Goal: Transaction & Acquisition: Obtain resource

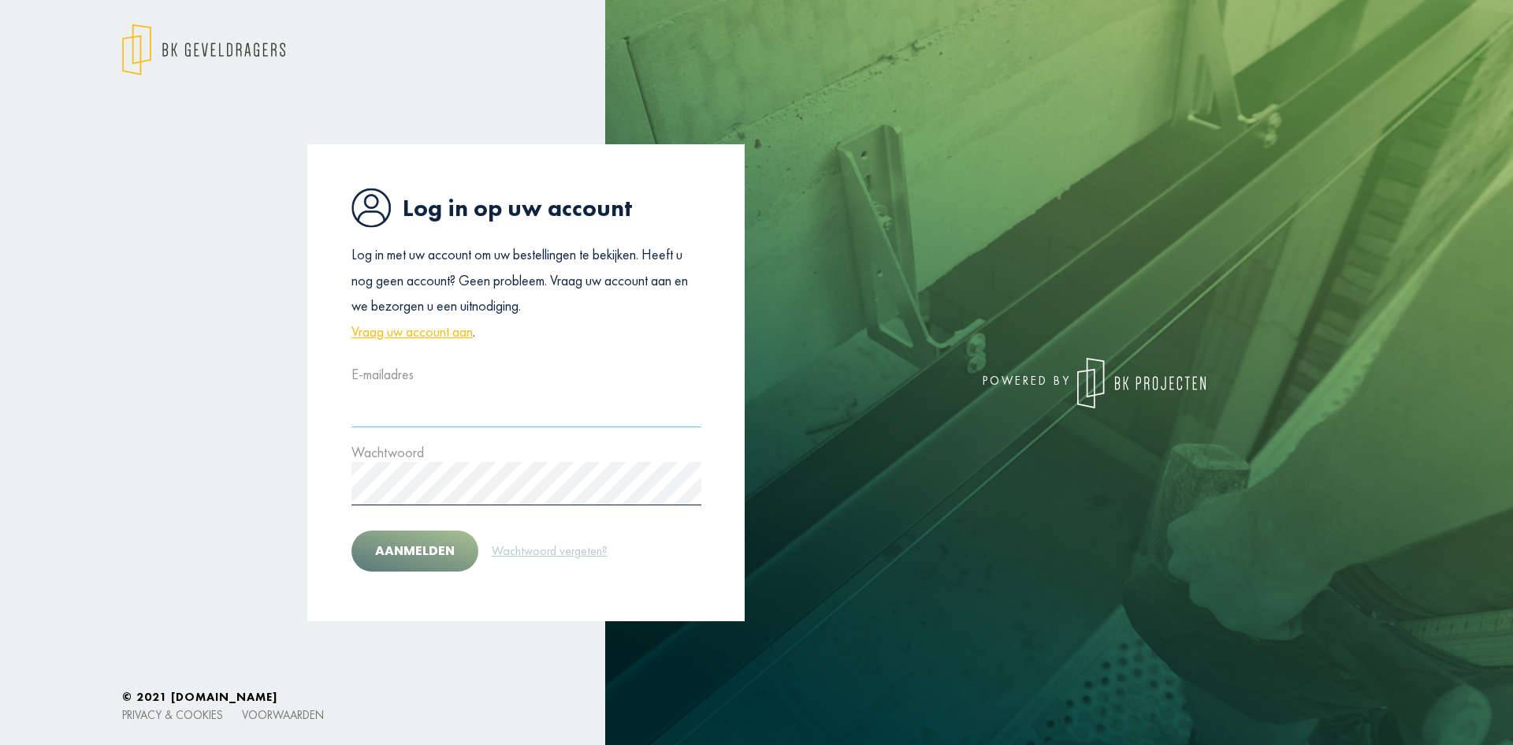
type input "**********"
click at [421, 537] on button "Aanmelden" at bounding box center [414, 550] width 127 height 41
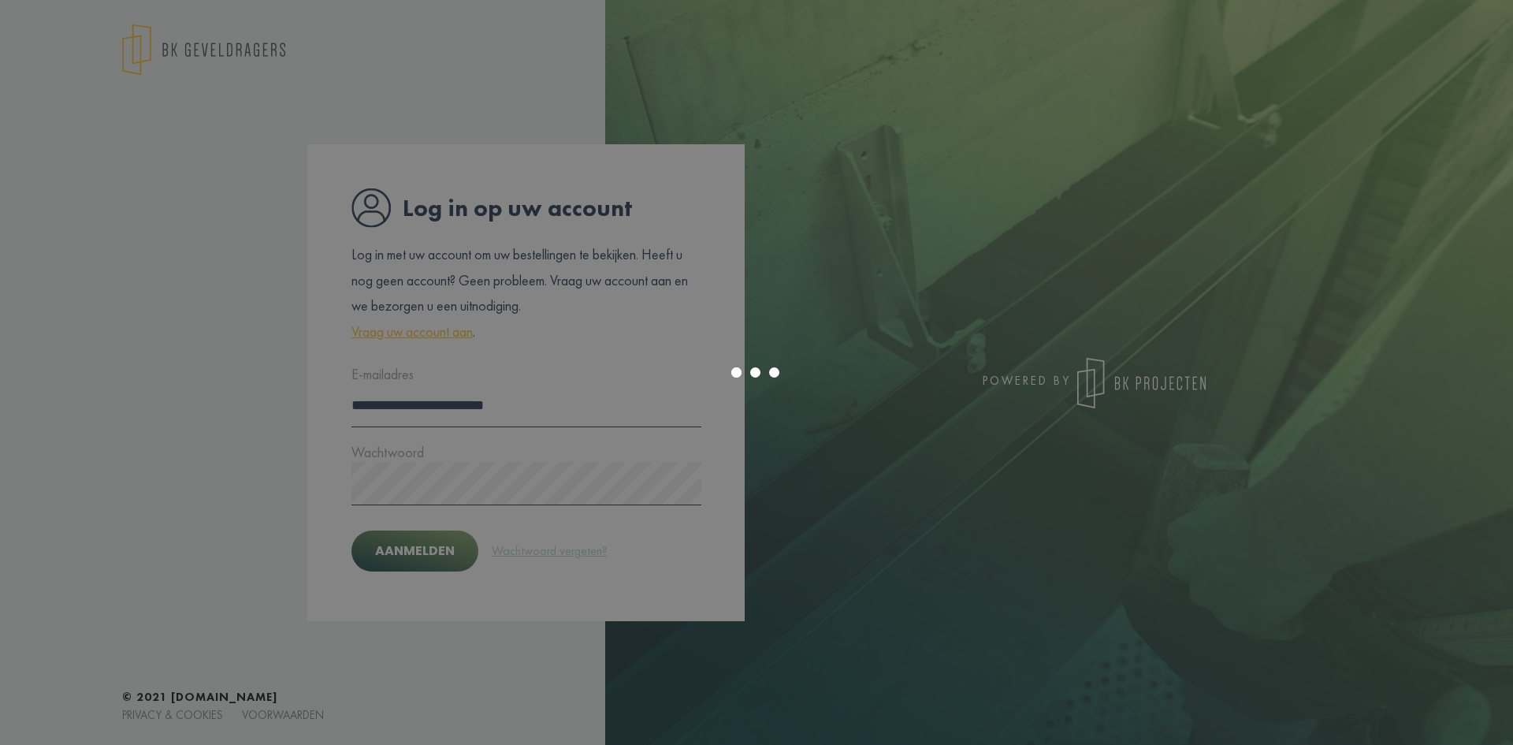
click at [418, 551] on div at bounding box center [756, 372] width 1513 height 745
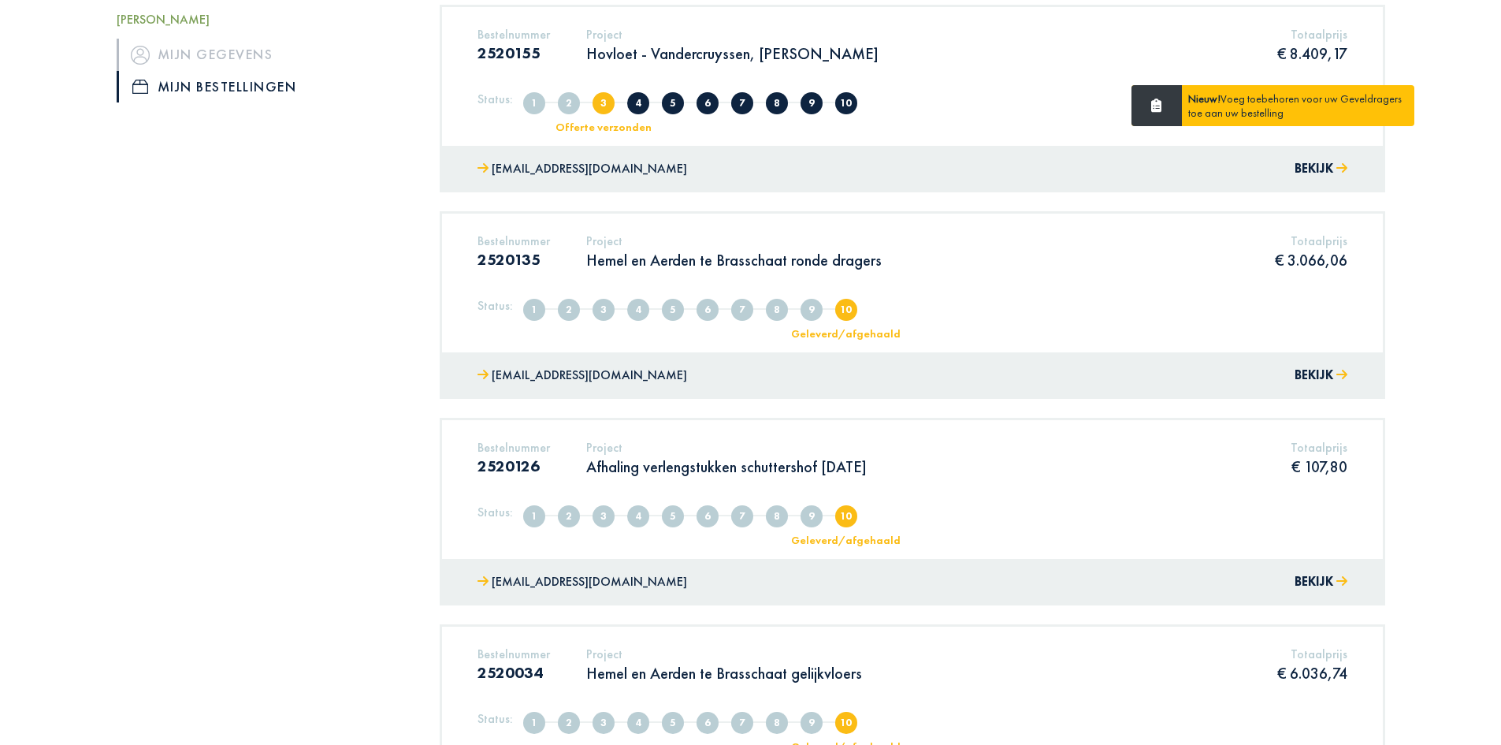
scroll to position [158, 0]
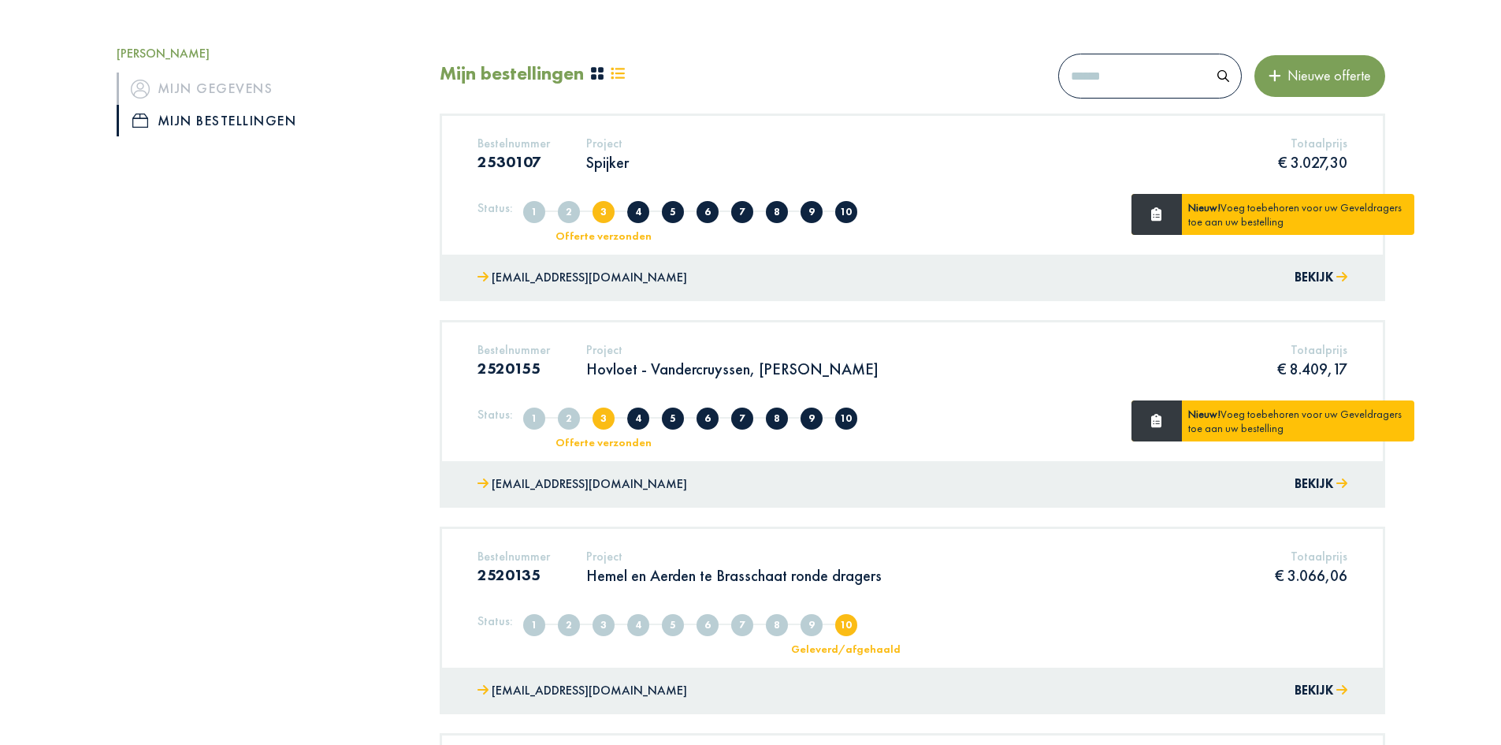
click at [612, 151] on h5 "Project" at bounding box center [607, 143] width 43 height 15
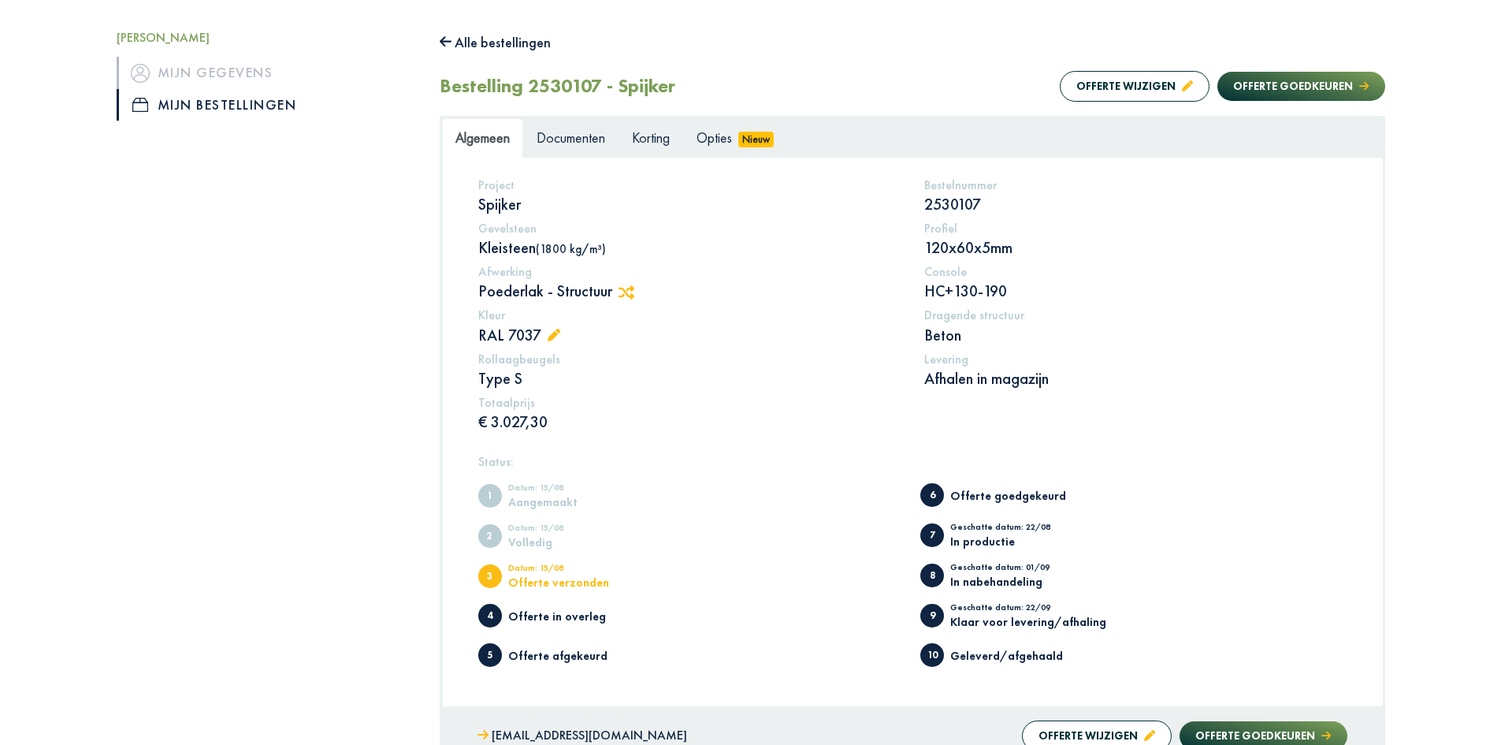
scroll to position [158, 0]
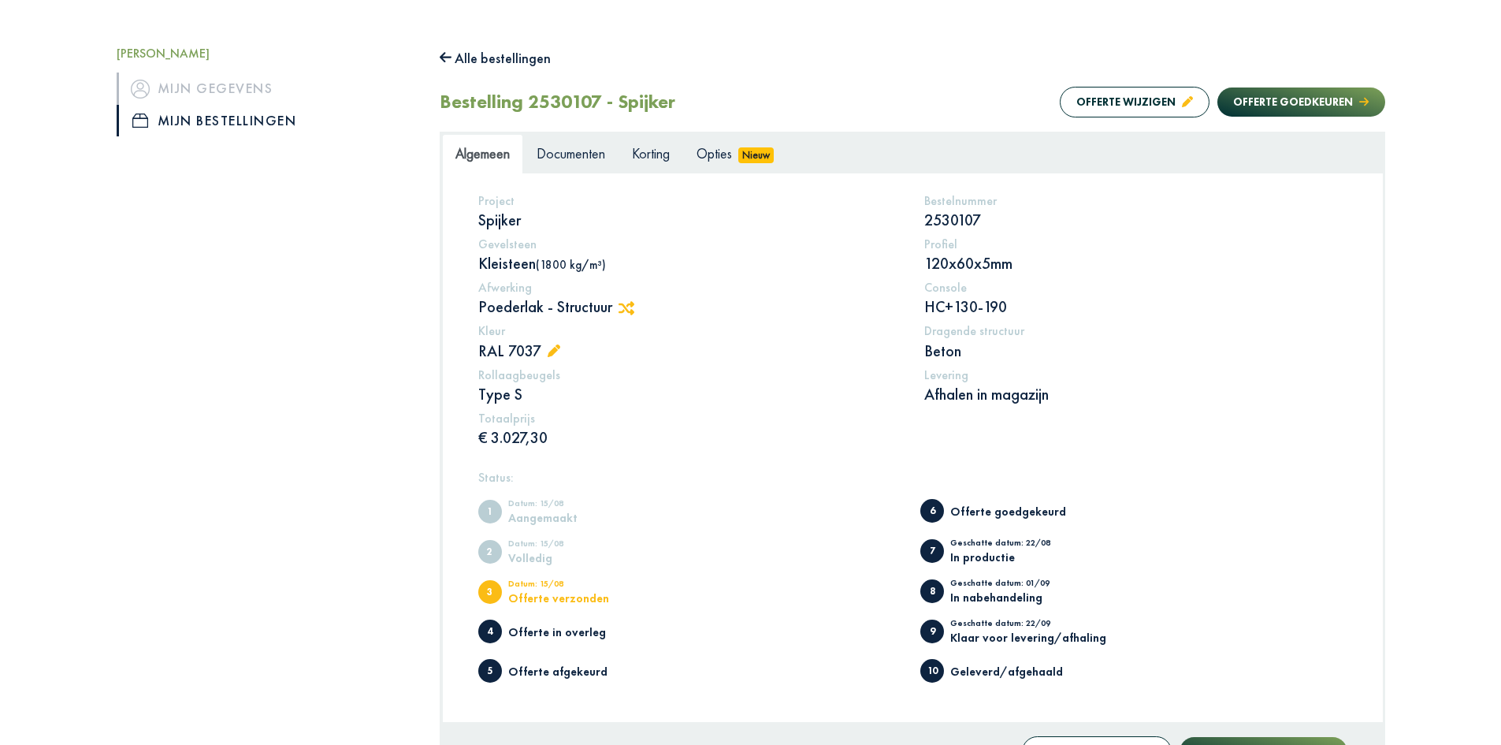
click at [518, 393] on p "Type S" at bounding box center [689, 394] width 423 height 20
click at [777, 384] on p "Type S" at bounding box center [689, 394] width 423 height 20
click at [941, 351] on p "Beton" at bounding box center [1135, 350] width 423 height 20
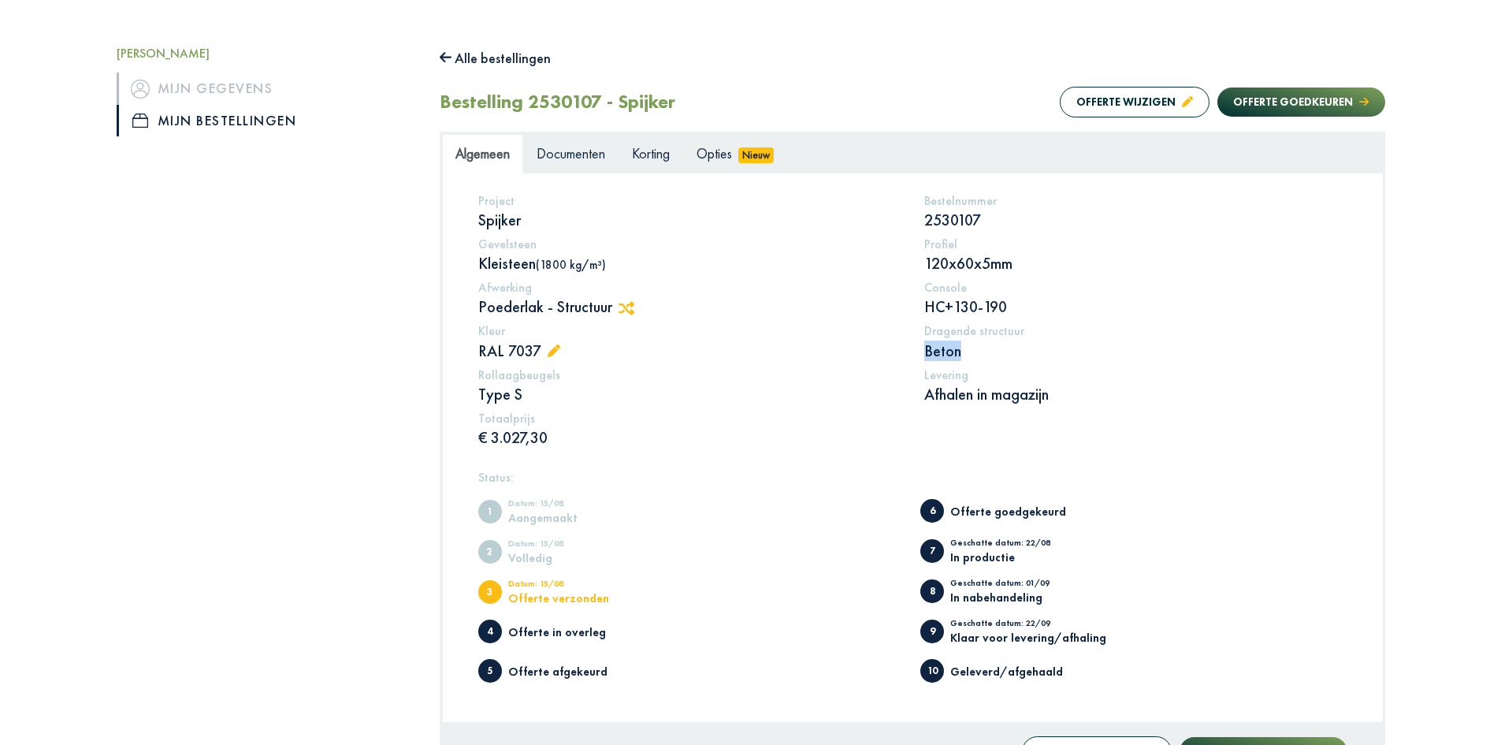
click at [941, 351] on p "Beton" at bounding box center [1135, 350] width 423 height 20
click at [1039, 359] on p "Beton" at bounding box center [1135, 350] width 423 height 20
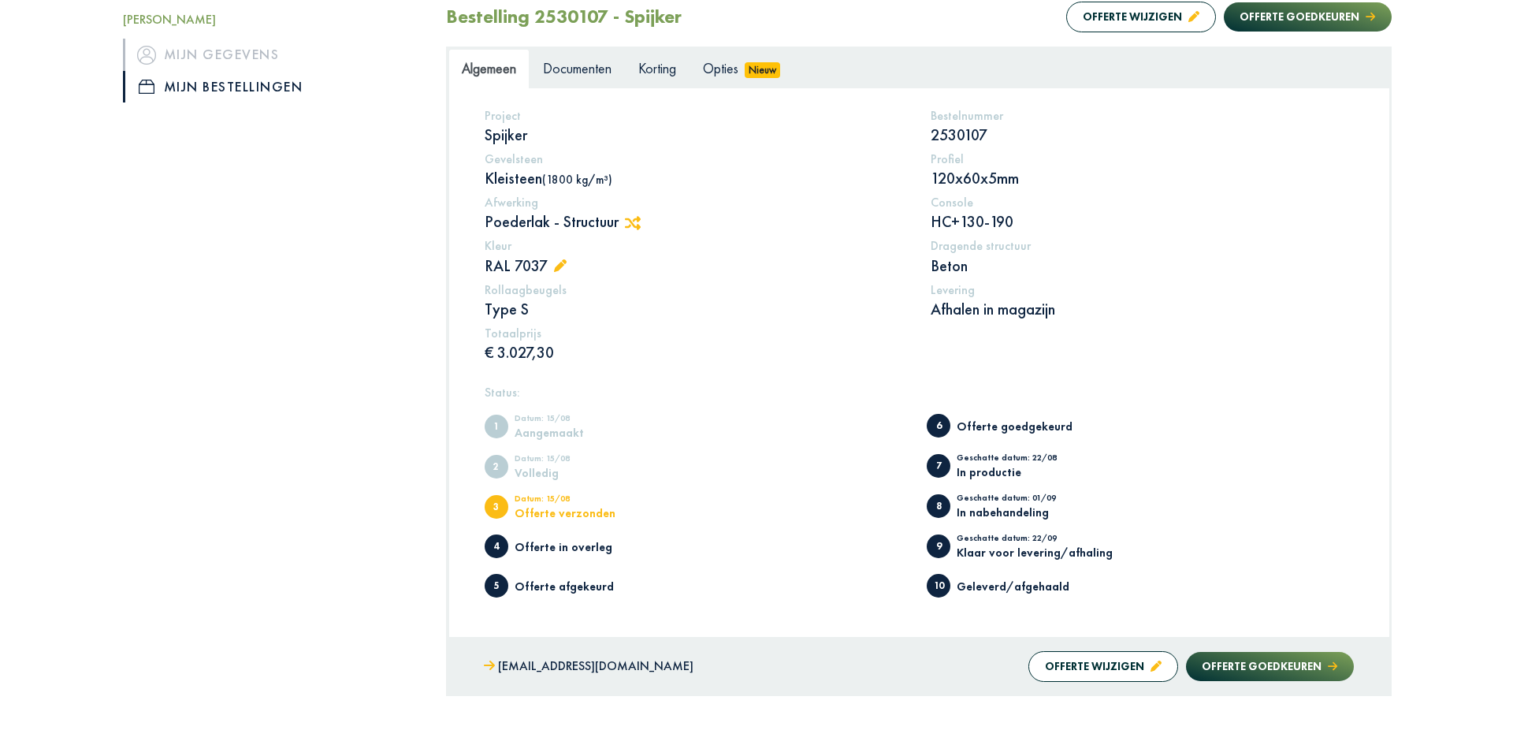
scroll to position [51, 0]
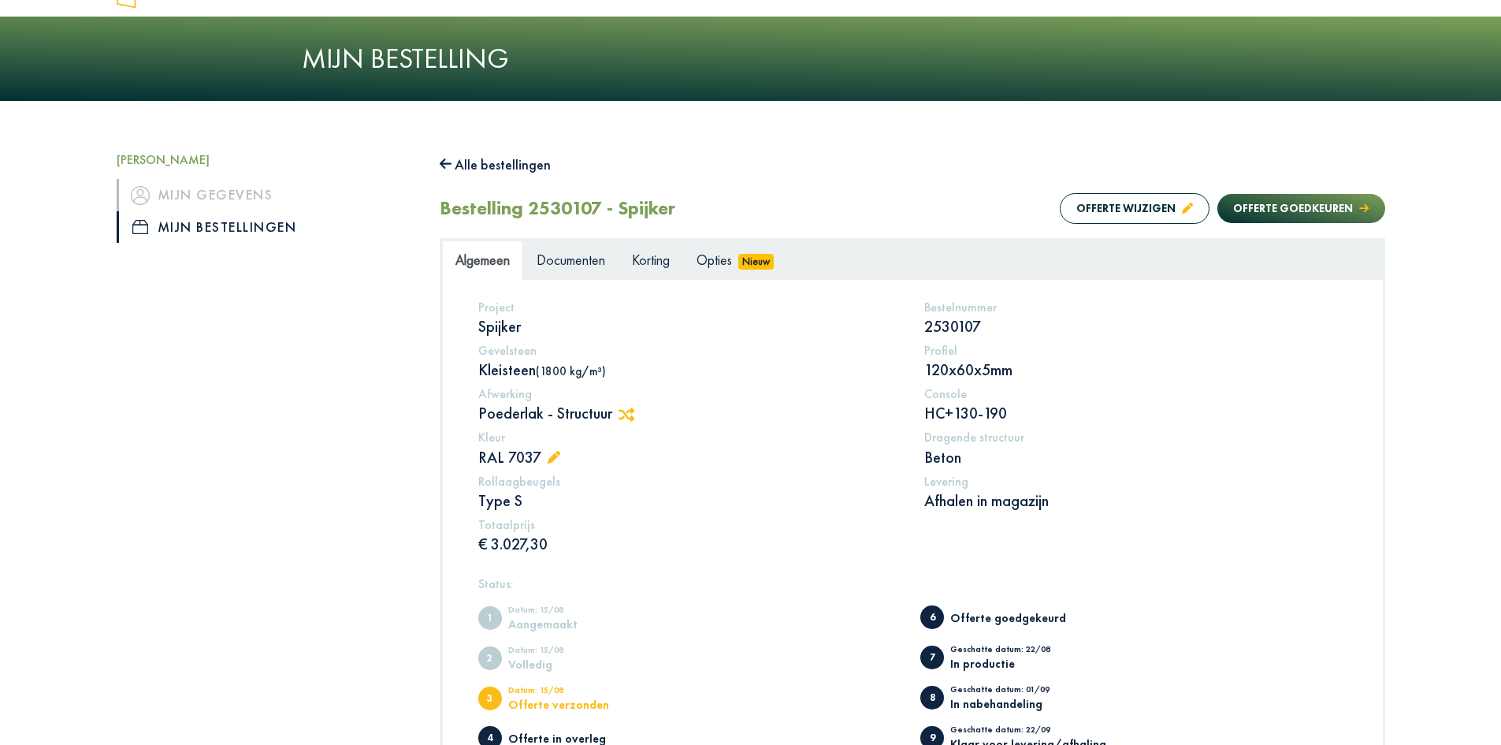
click at [585, 271] on link "Documenten" at bounding box center [570, 259] width 95 height 39
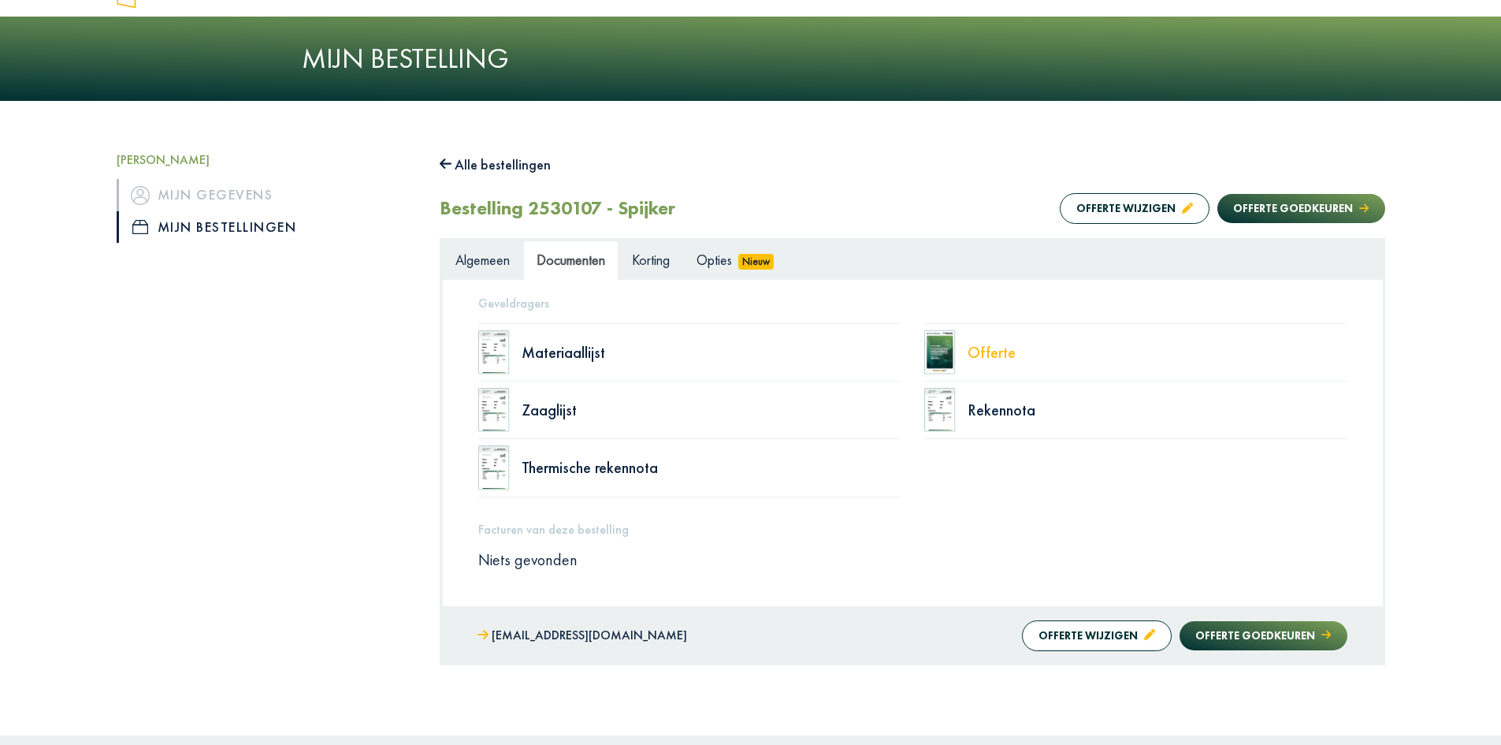
click at [995, 351] on div "Offerte" at bounding box center [1158, 352] width 380 height 16
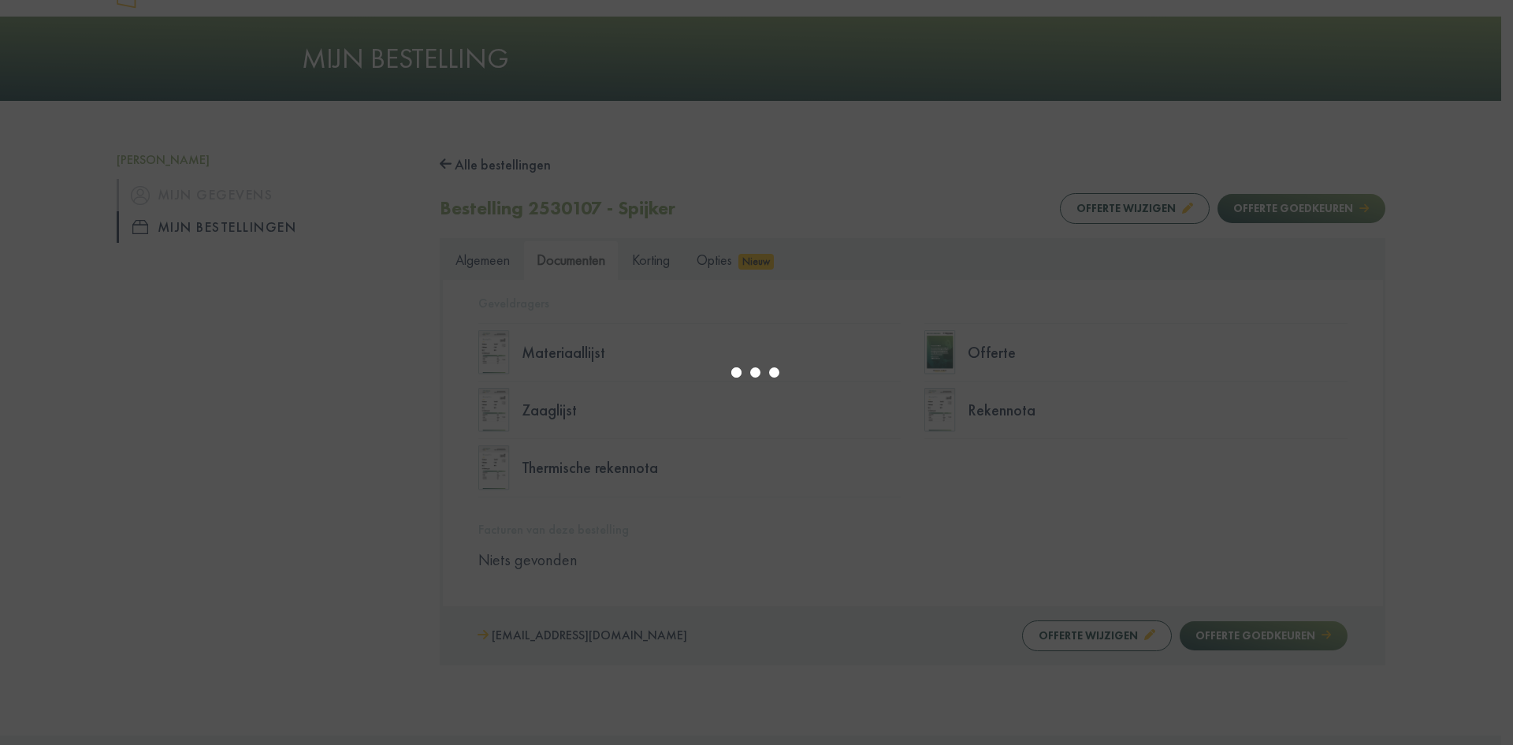
select select "******"
type input "*"
select select "****"
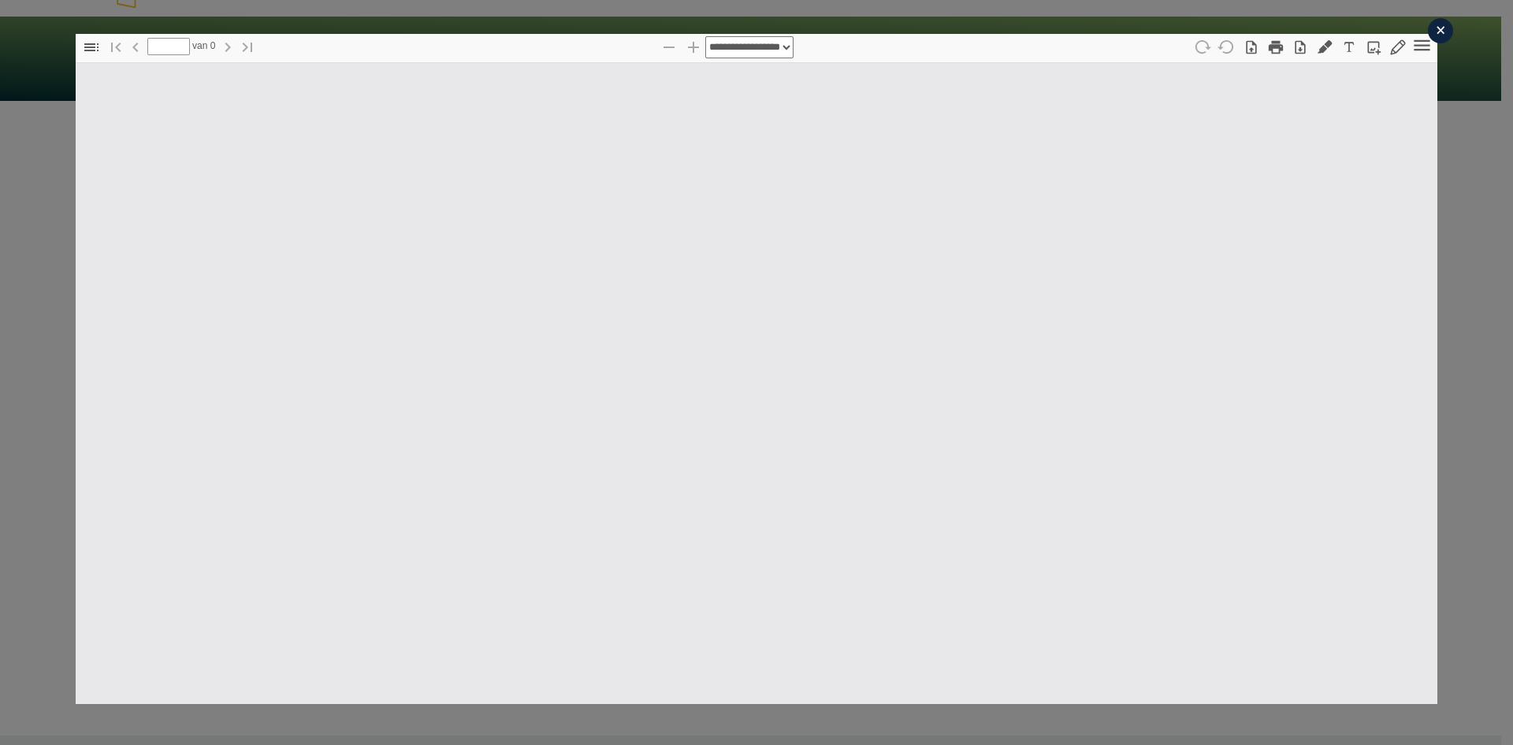
type input "*"
select select "****"
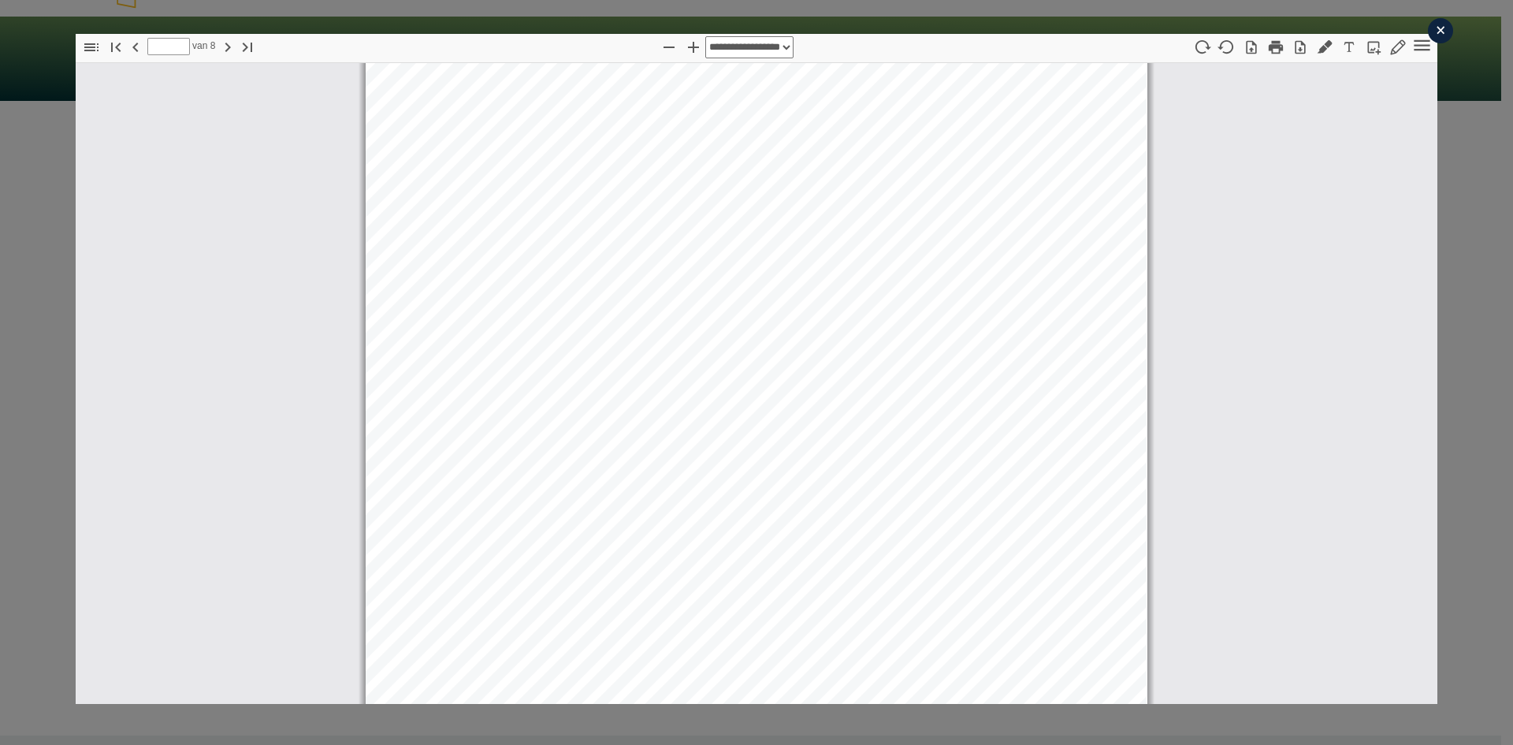
scroll to position [1269, 0]
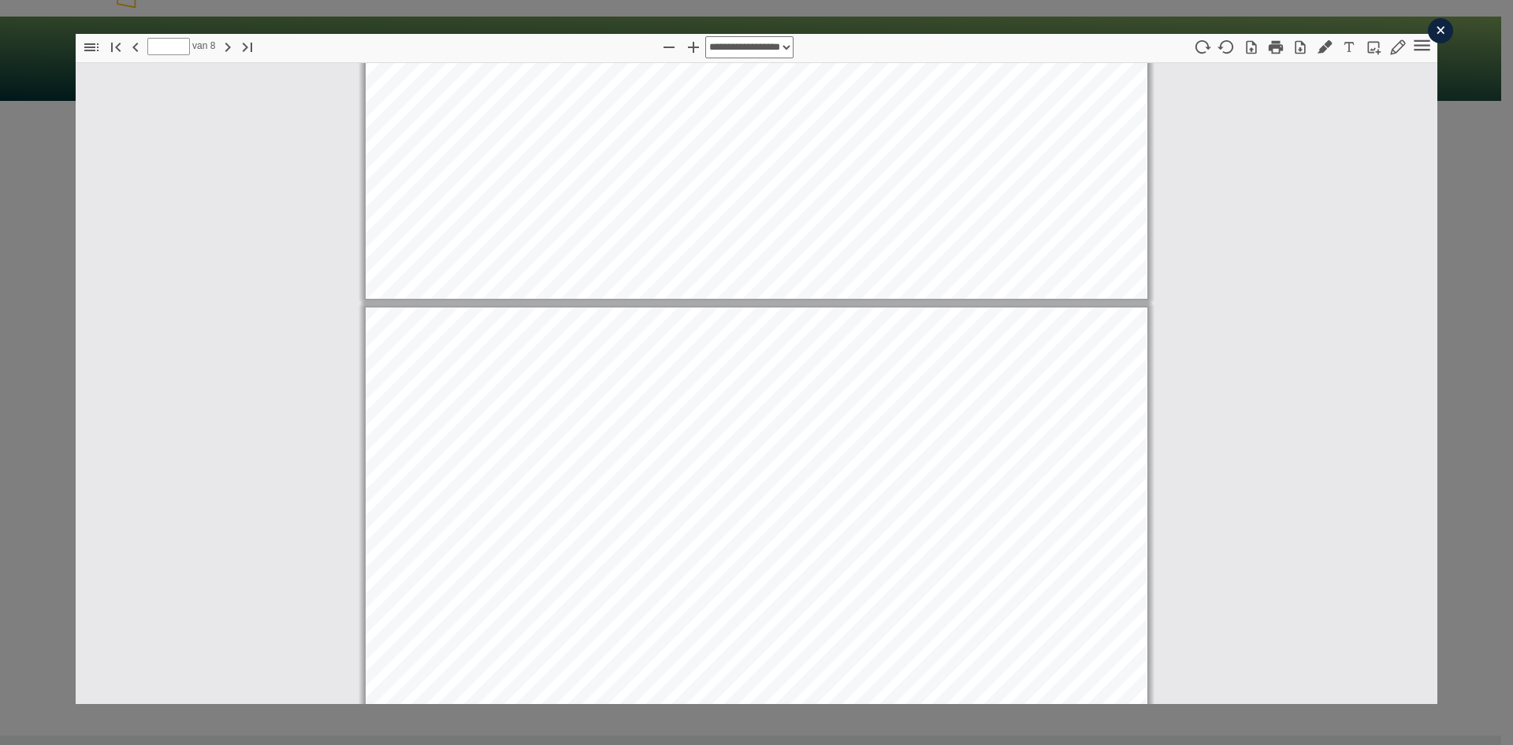
type input "*"
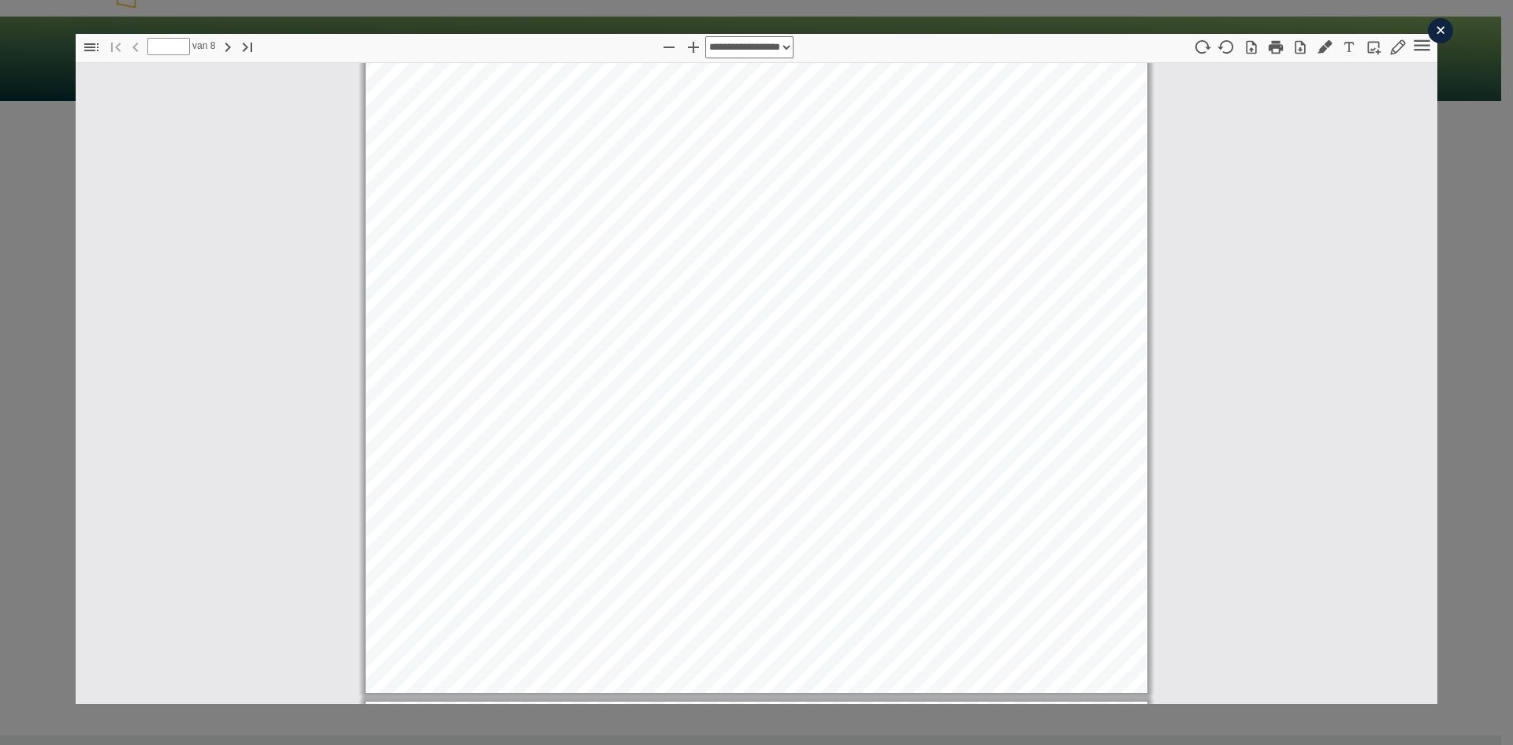
scroll to position [87, 0]
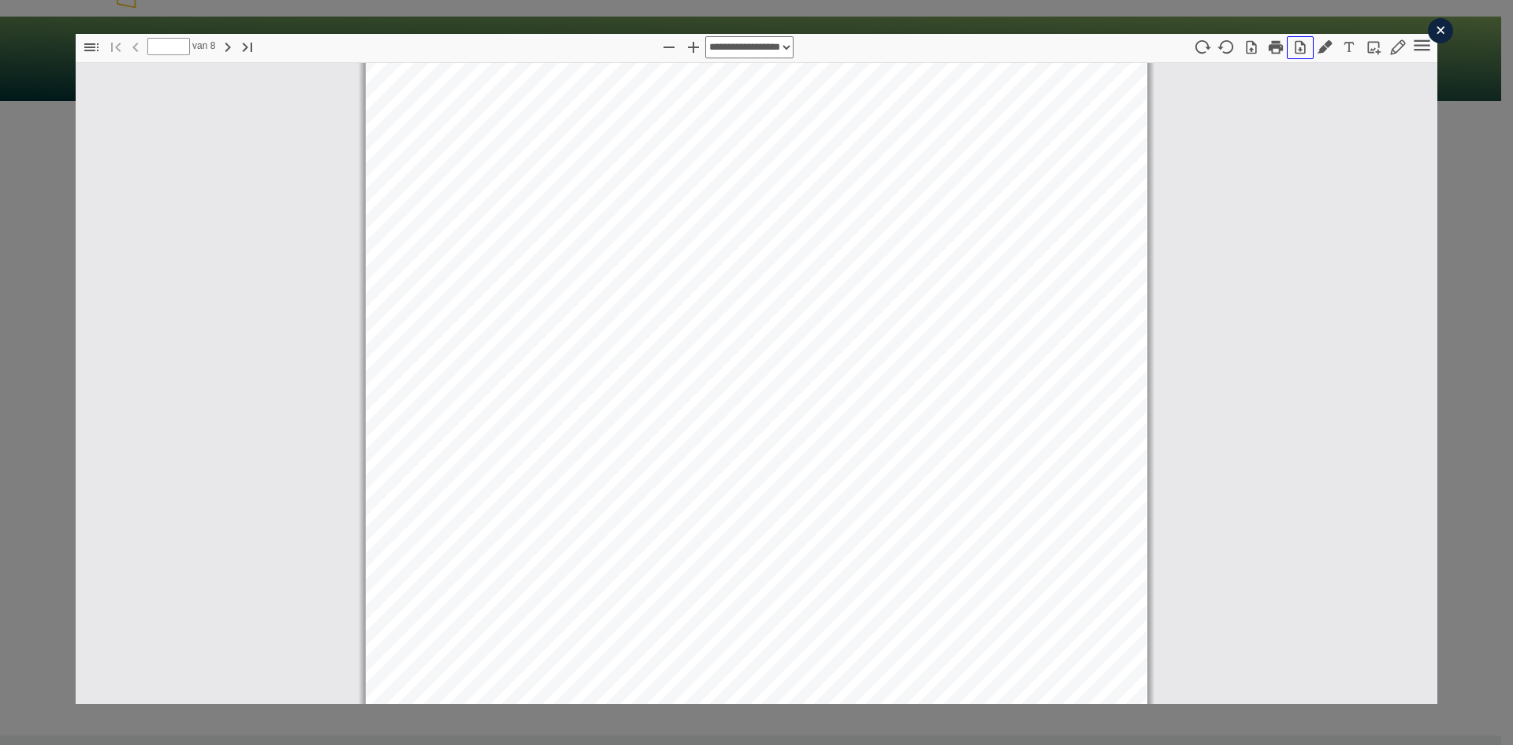
click at [1295, 53] on icon "button" at bounding box center [1300, 47] width 10 height 13
